Goal: Task Accomplishment & Management: Manage account settings

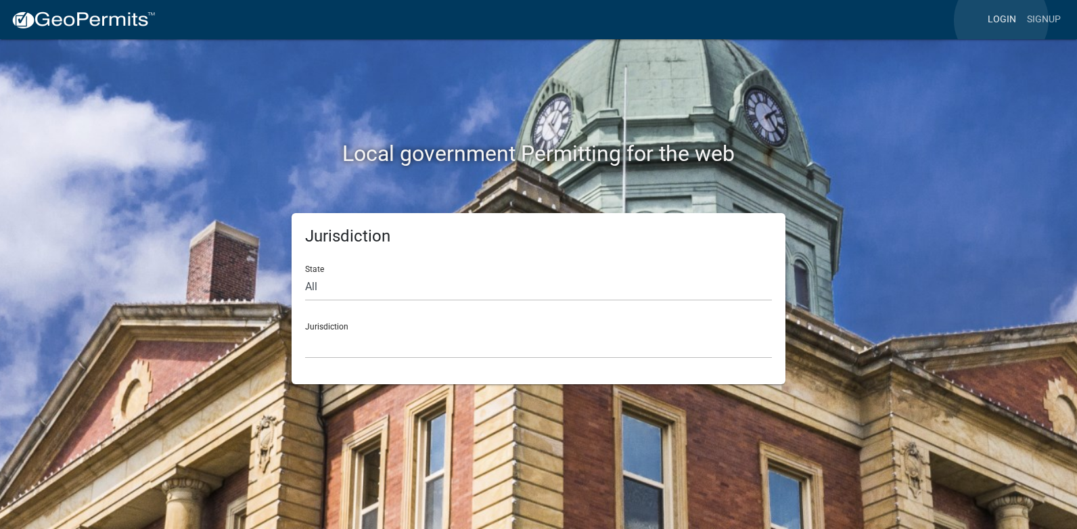
click at [1001, 20] on link "Login" at bounding box center [1001, 20] width 39 height 26
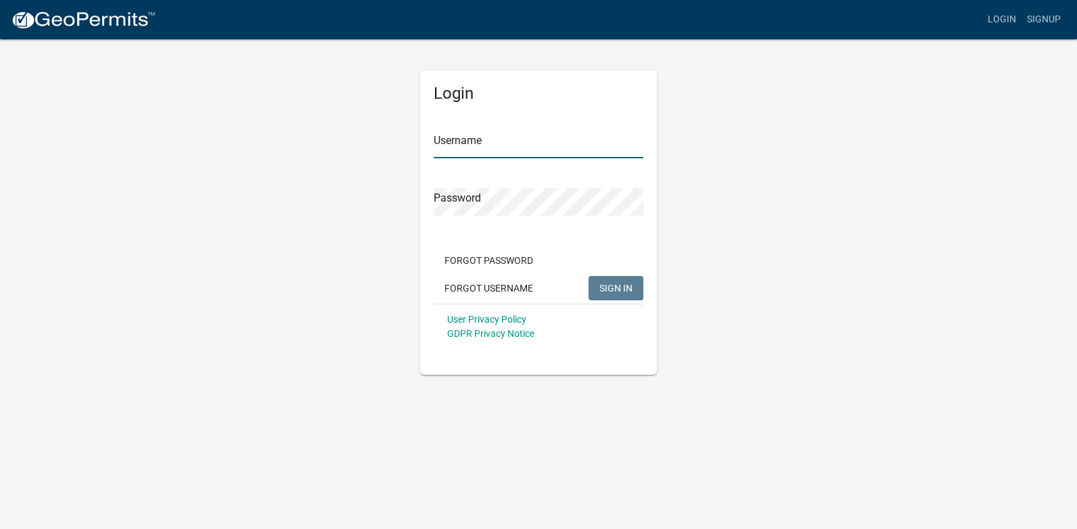
type input "[PERSON_NAME][EMAIL_ADDRESS][PERSON_NAME][DOMAIN_NAME]"
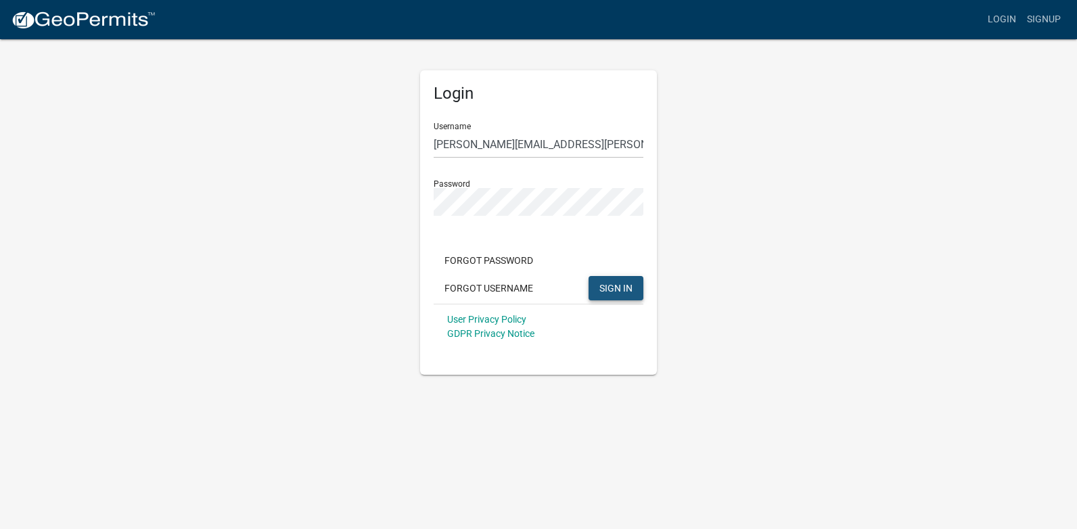
click at [609, 287] on span "SIGN IN" at bounding box center [615, 287] width 33 height 11
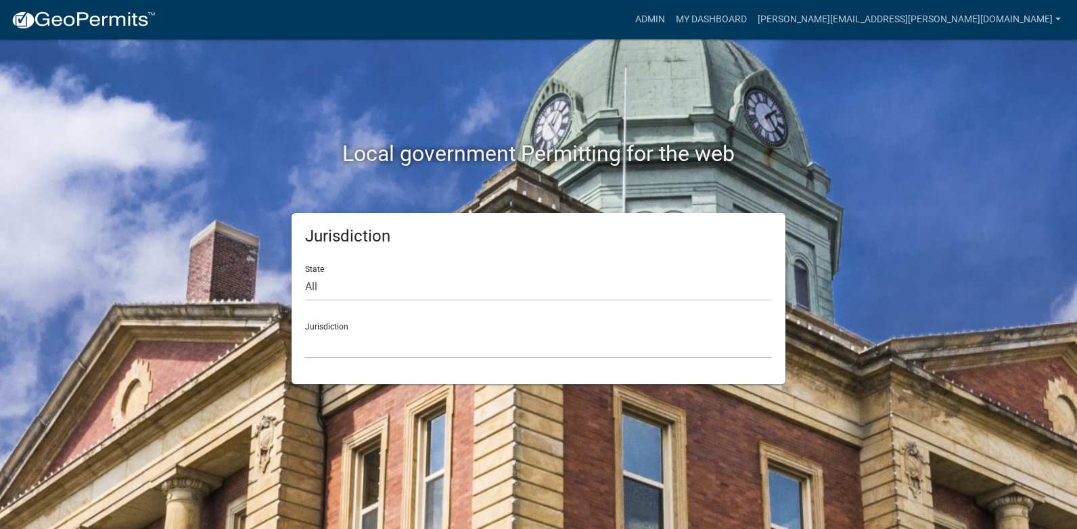
click at [689, 181] on div "Local government Permitting for the web" at bounding box center [538, 125] width 771 height 173
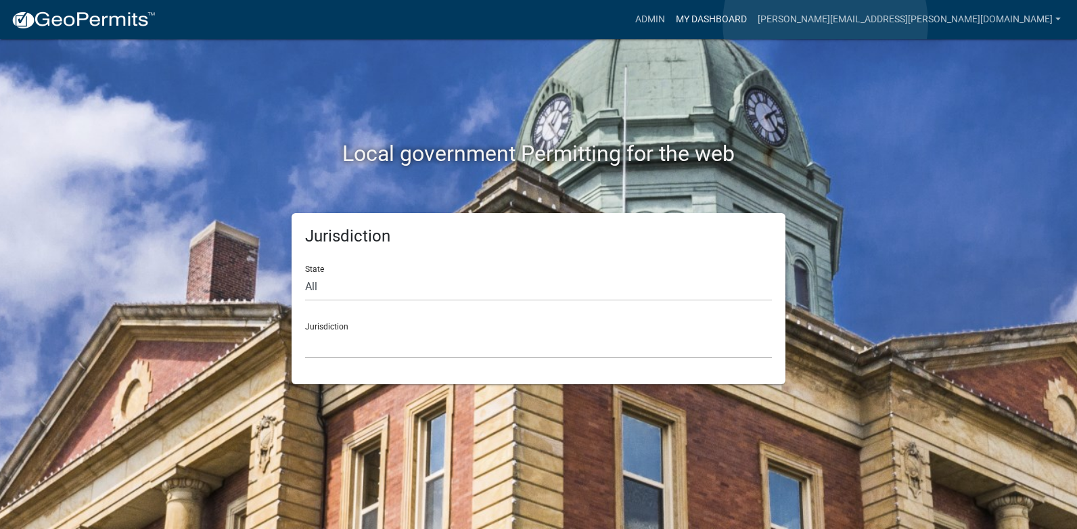
click at [752, 23] on link "My Dashboard" at bounding box center [711, 20] width 82 height 26
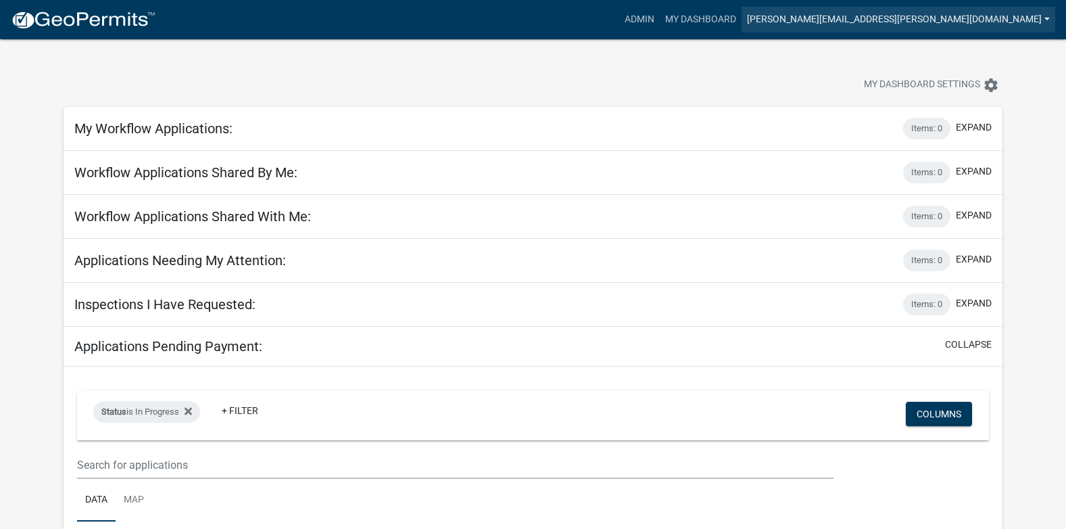
click at [958, 16] on link "[PERSON_NAME][EMAIL_ADDRESS][PERSON_NAME][DOMAIN_NAME]" at bounding box center [899, 20] width 314 height 26
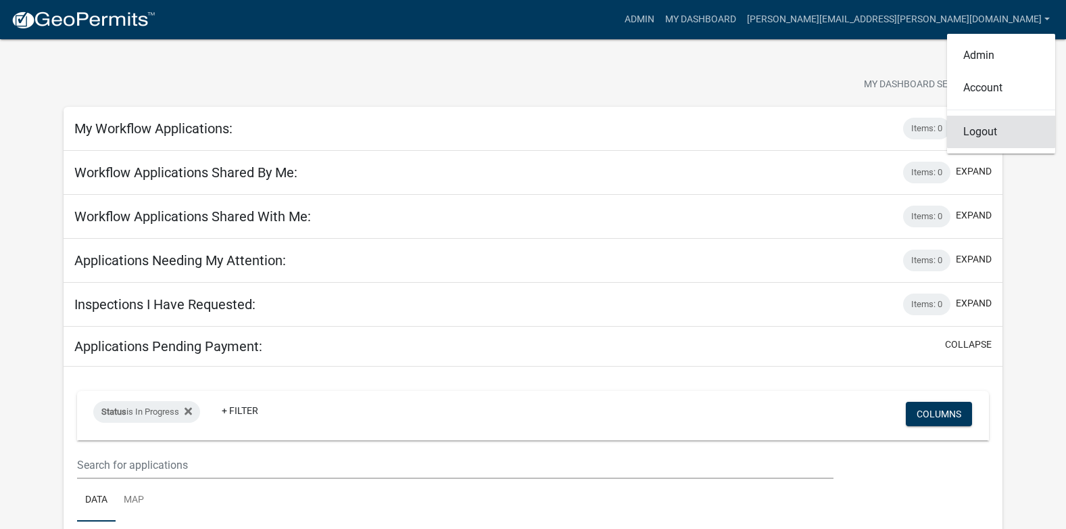
click at [987, 129] on link "Logout" at bounding box center [1001, 132] width 108 height 32
